Goal: Transaction & Acquisition: Download file/media

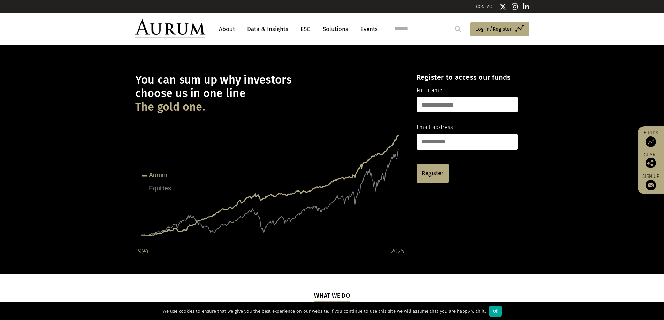
click at [272, 30] on link "Data & Insights" at bounding box center [268, 29] width 48 height 13
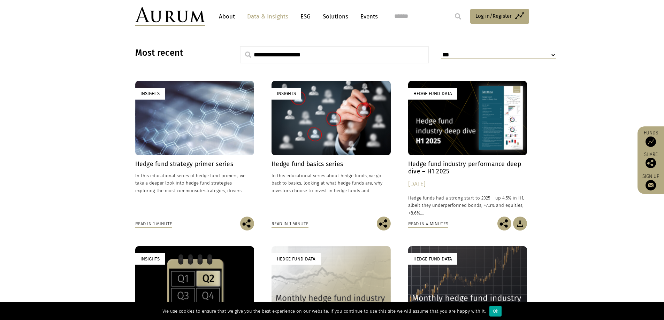
scroll to position [209, 0]
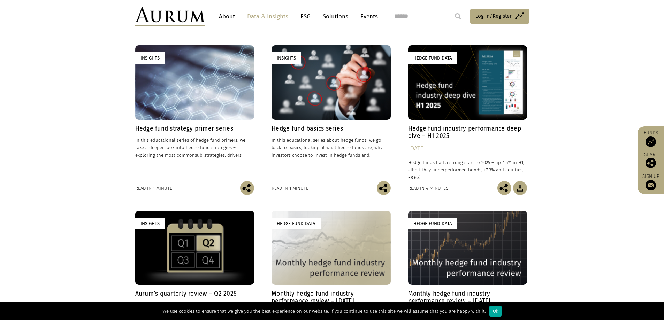
click at [423, 132] on h4 "Hedge fund industry performance deep dive – H1 2025" at bounding box center [467, 132] width 119 height 15
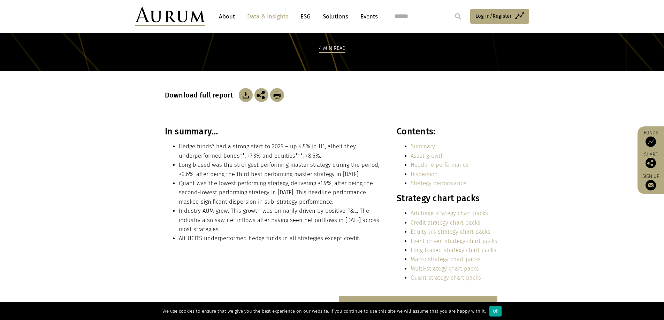
scroll to position [70, 0]
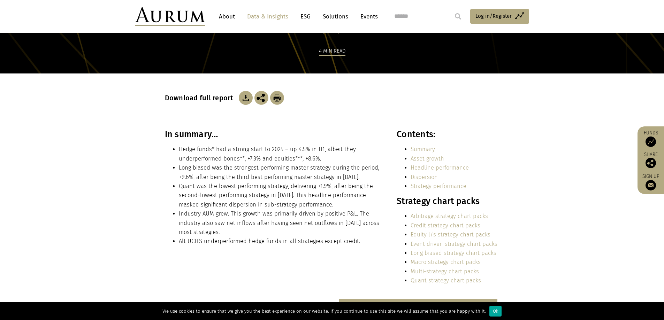
click at [242, 98] on img at bounding box center [246, 98] width 14 height 14
